Goal: Information Seeking & Learning: Learn about a topic

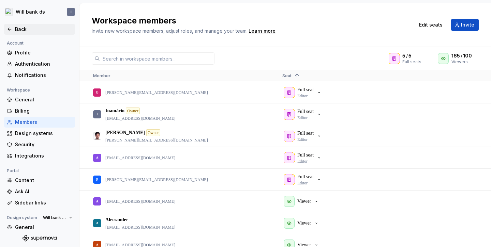
click at [9, 26] on div "Back" at bounding box center [39, 29] width 65 height 7
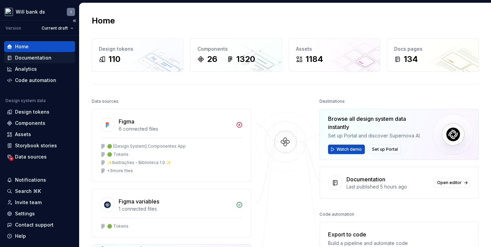
click at [25, 59] on div "Documentation" at bounding box center [33, 58] width 36 height 7
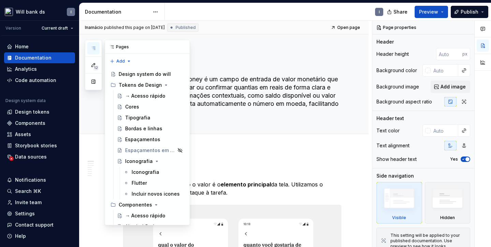
click at [96, 50] on button "button" at bounding box center [93, 48] width 12 height 12
click at [162, 84] on icon "Page tree" at bounding box center [160, 84] width 5 height 5
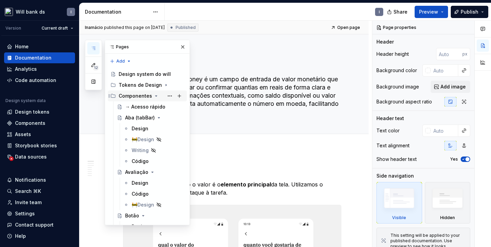
click at [153, 97] on icon "Page tree" at bounding box center [155, 95] width 5 height 5
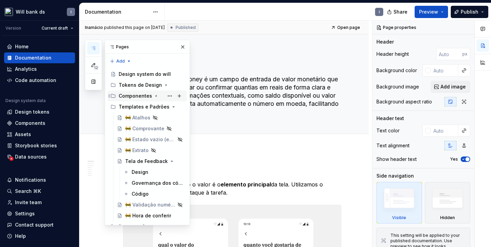
click at [126, 97] on div "Componentes" at bounding box center [135, 96] width 33 height 7
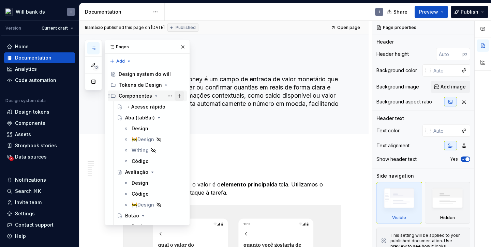
click at [180, 95] on button "Page tree" at bounding box center [180, 96] width 10 height 10
type textarea "*"
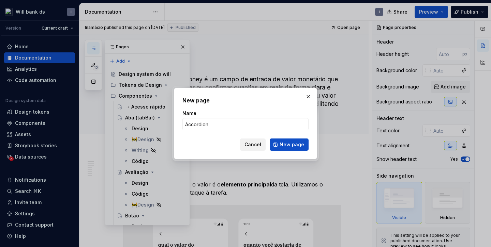
type input "Accordion"
click at [251, 143] on span "Cancel" at bounding box center [252, 144] width 17 height 7
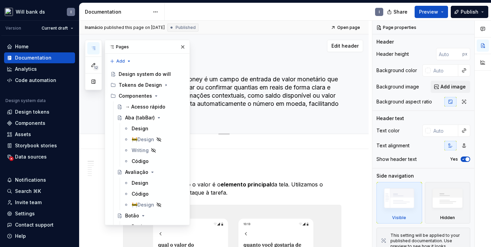
click at [222, 57] on textarea "Money Input" at bounding box center [231, 64] width 218 height 16
click at [185, 44] on button "button" at bounding box center [183, 47] width 10 height 10
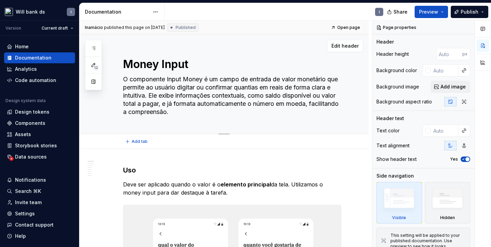
click at [156, 82] on textarea "O componente Input Money é um campo de entrada de valor monetário que permite a…" at bounding box center [231, 96] width 218 height 44
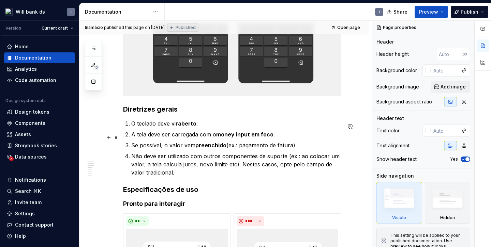
scroll to position [439, 0]
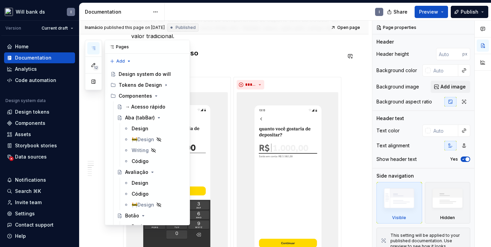
click at [93, 51] on icon "button" at bounding box center [93, 48] width 5 height 5
click at [160, 86] on icon "Page tree" at bounding box center [160, 84] width 5 height 5
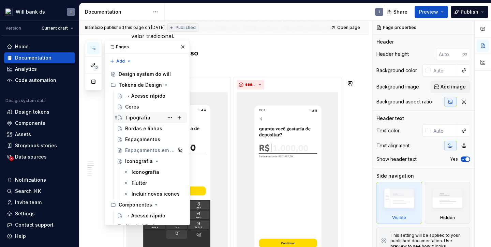
click at [140, 117] on div "Tipografia" at bounding box center [137, 118] width 25 height 7
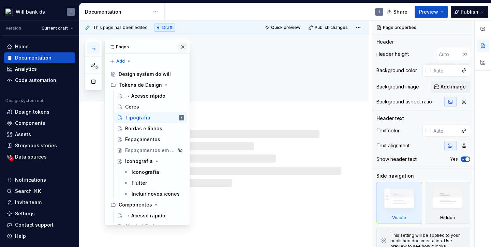
click at [181, 45] on button "button" at bounding box center [183, 47] width 10 height 10
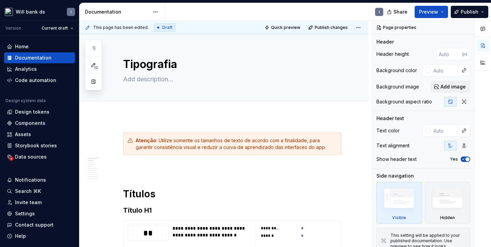
type textarea "*"
